Goal: Information Seeking & Learning: Understand process/instructions

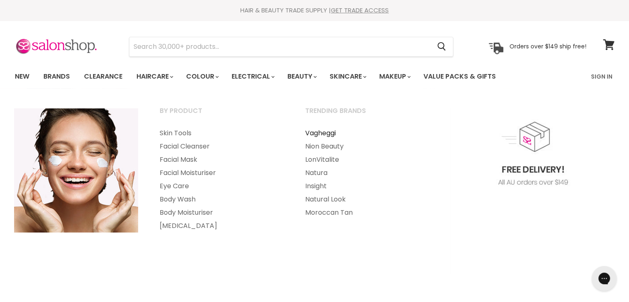
click at [326, 130] on link "Vagheggi" at bounding box center [367, 132] width 144 height 13
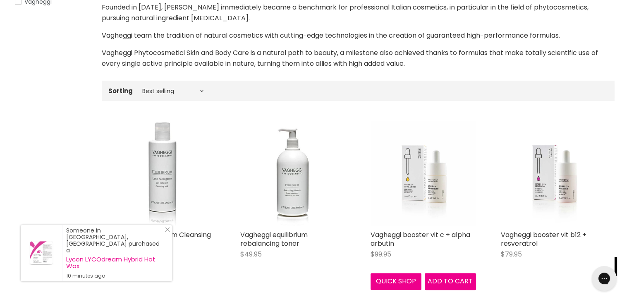
scroll to position [248, 0]
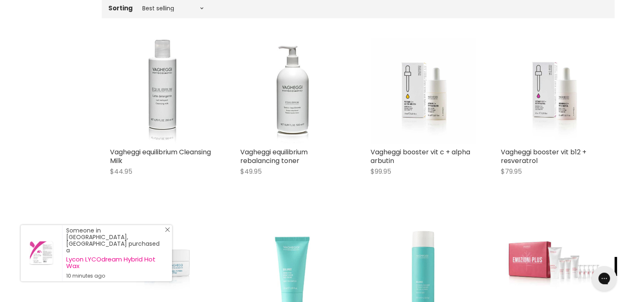
click at [166, 232] on icon "Close Icon" at bounding box center [167, 229] width 5 height 5
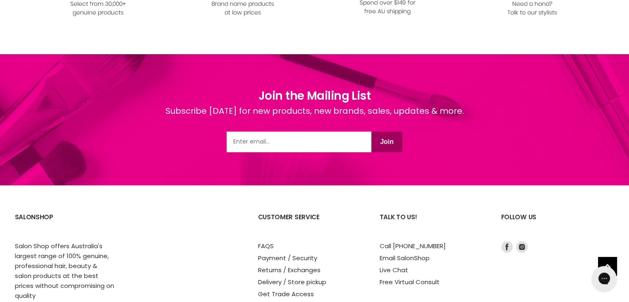
scroll to position [3224, 0]
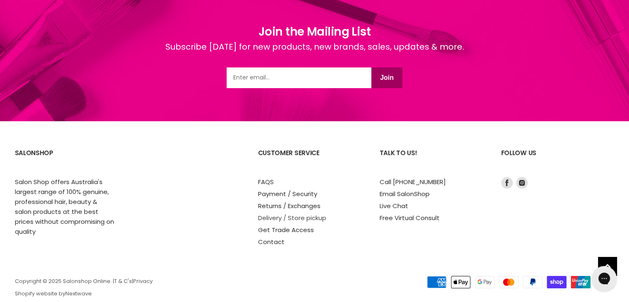
click at [272, 219] on link "Delivery / Store pickup" at bounding box center [292, 217] width 68 height 9
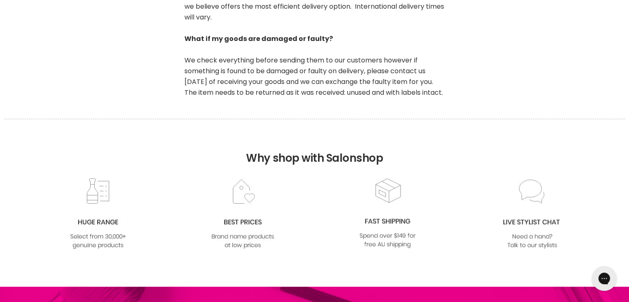
scroll to position [827, 0]
